Goal: Information Seeking & Learning: Learn about a topic

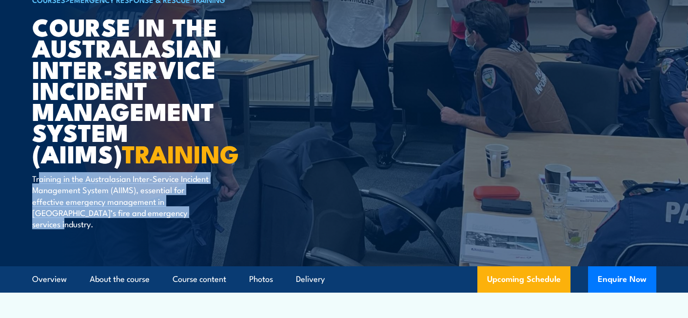
drag, startPoint x: 167, startPoint y: 216, endPoint x: 41, endPoint y: 182, distance: 130.2
click at [41, 182] on p "Training in the Australasian Inter-Service Incident Management System (AIIMS), …" at bounding box center [121, 201] width 178 height 57
click at [109, 266] on link "About the course" at bounding box center [120, 279] width 60 height 26
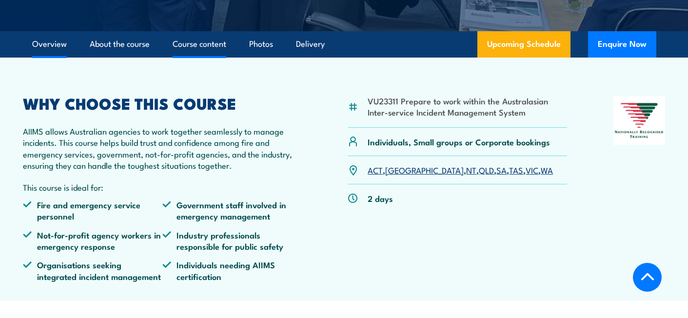
scroll to position [325, 0]
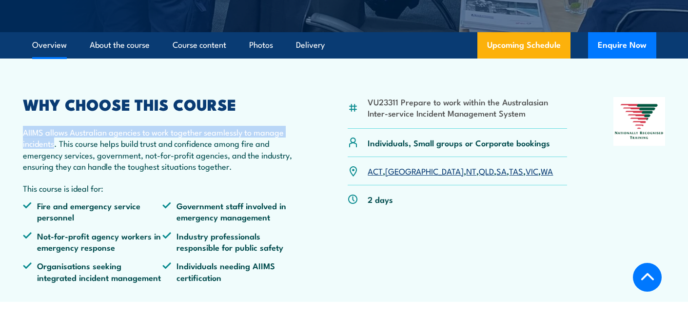
drag, startPoint x: 55, startPoint y: 134, endPoint x: 14, endPoint y: 122, distance: 42.3
click at [14, 122] on article "VU23311 Prepare to work within the Australasian Inter-service Incident Manageme…" at bounding box center [344, 180] width 669 height 243
copy p "AIIMS allows Australian agencies to work together seamlessly to manage incidents"
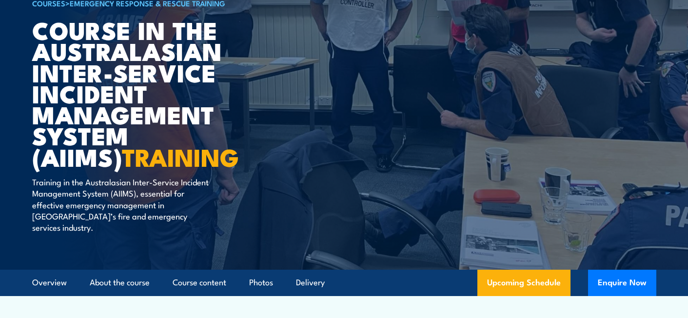
scroll to position [10, 0]
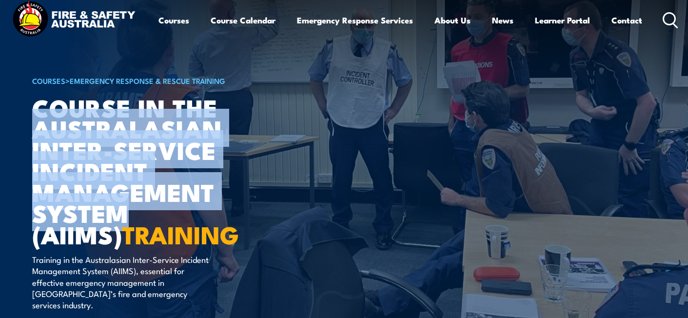
drag, startPoint x: 37, startPoint y: 129, endPoint x: 124, endPoint y: 211, distance: 119.7
click at [124, 211] on h1 "Course in the Australasian Inter-service Incident Management System (AIIMS) TRA…" at bounding box center [152, 171] width 241 height 148
copy h1 "Australasian Inter-service Incident Management System"
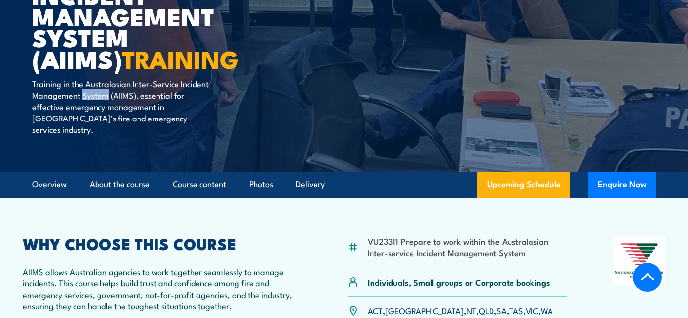
scroll to position [197, 0]
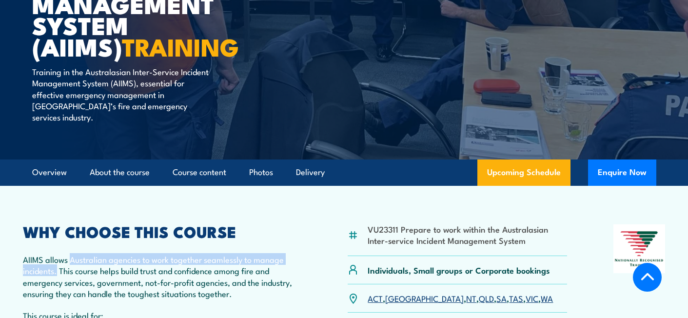
drag, startPoint x: 57, startPoint y: 258, endPoint x: 70, endPoint y: 246, distance: 18.3
click at [70, 254] on p "AIIMS allows Australian agencies to work together seamlessly to manage incident…" at bounding box center [162, 277] width 278 height 46
copy p "Australian agencies to work together seamlessly to manage incidents."
